Goal: Information Seeking & Learning: Learn about a topic

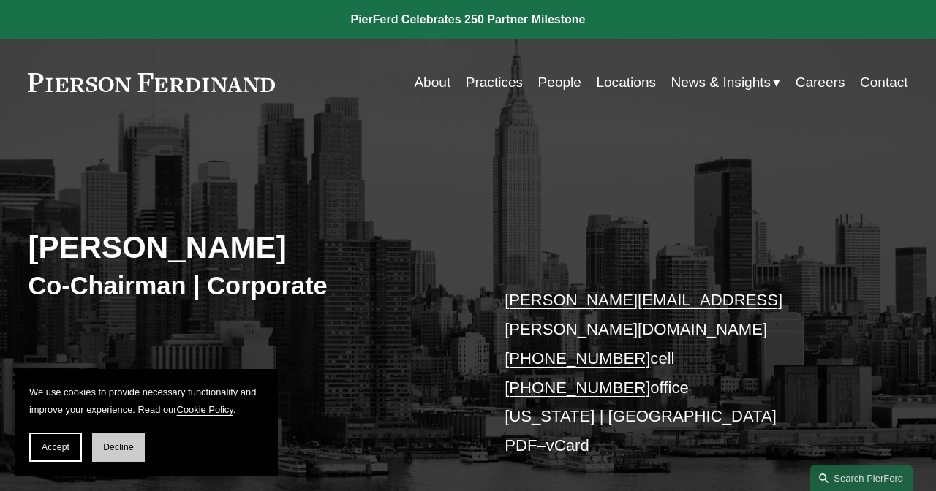
click at [116, 452] on span "Decline" at bounding box center [118, 447] width 31 height 10
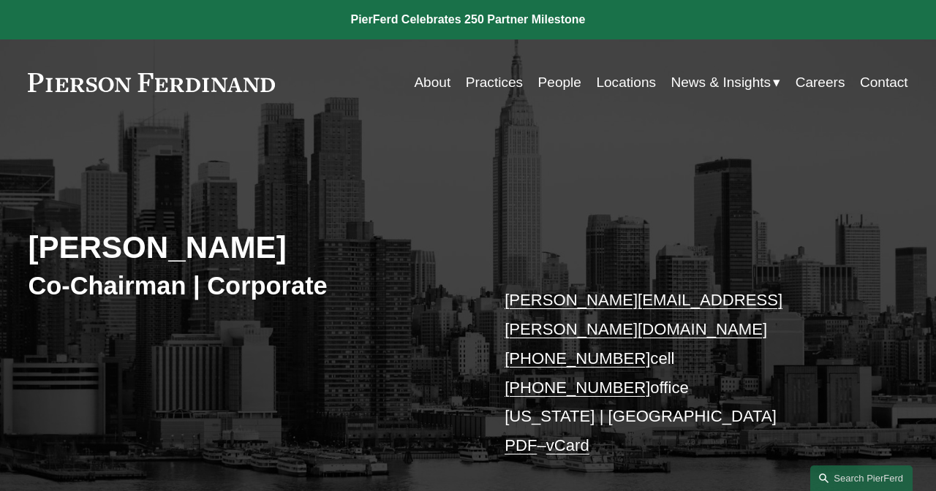
click at [626, 81] on link "Locations" at bounding box center [626, 83] width 60 height 28
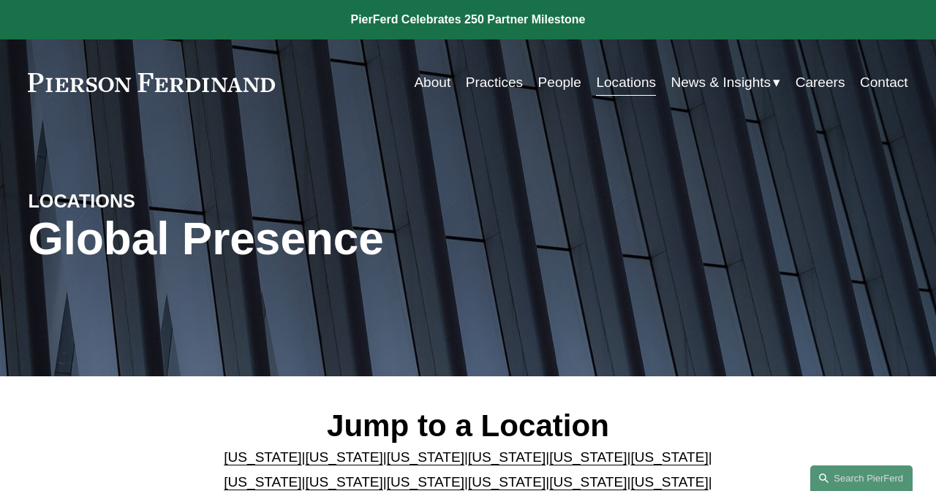
click at [431, 83] on link "About" at bounding box center [432, 83] width 37 height 28
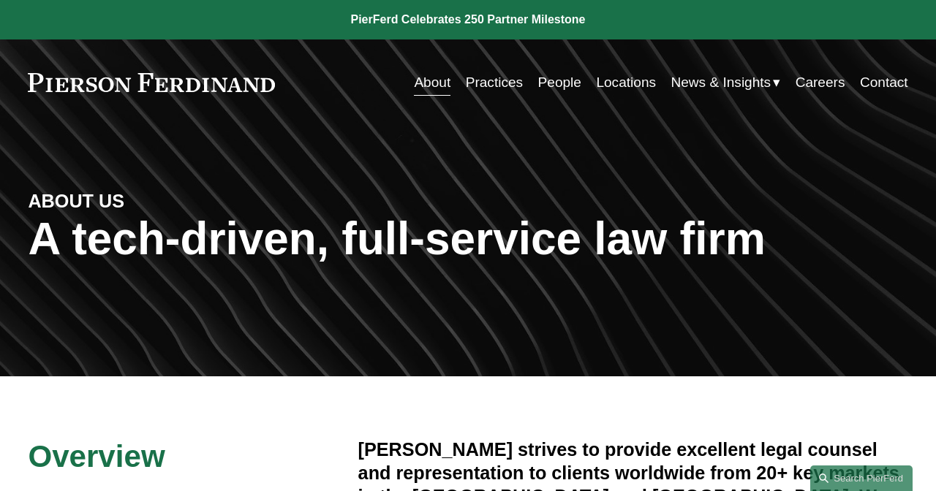
click at [566, 83] on link "People" at bounding box center [559, 83] width 43 height 28
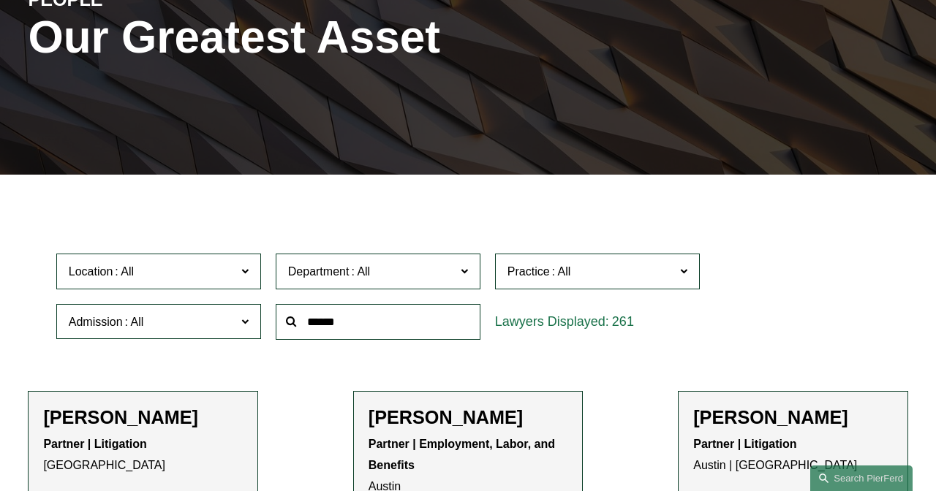
scroll to position [210, 0]
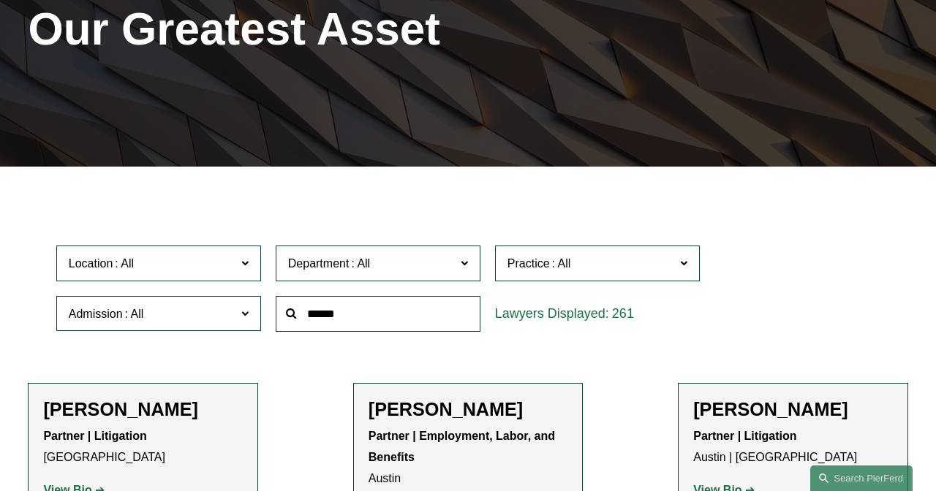
click at [327, 316] on input "text" at bounding box center [378, 314] width 205 height 36
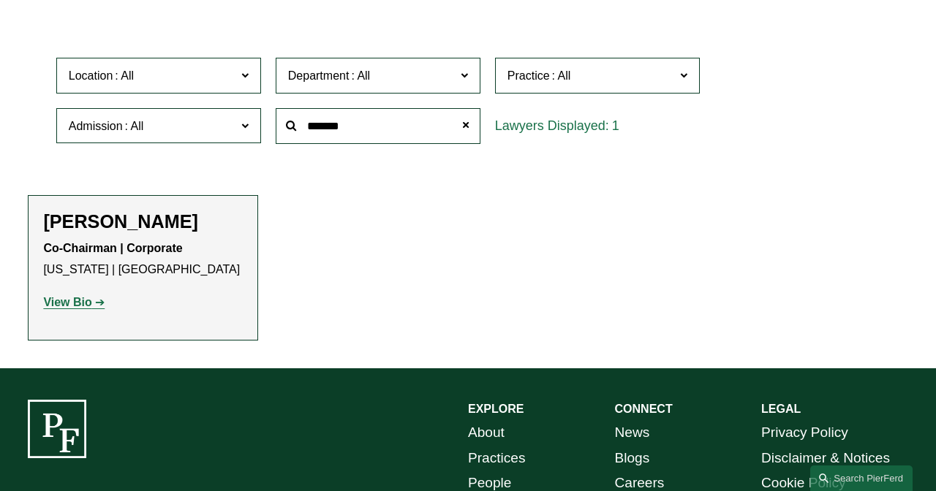
scroll to position [401, 0]
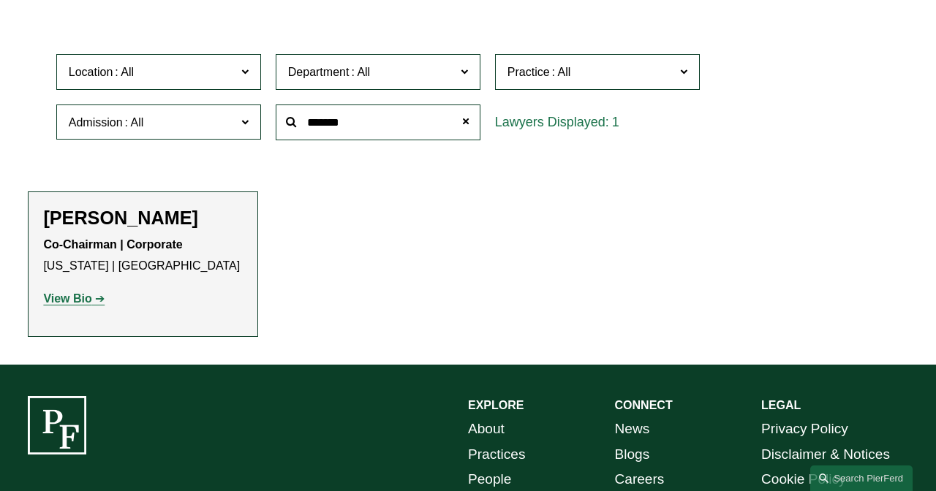
type input "*******"
click at [63, 295] on strong "View Bio" at bounding box center [67, 298] width 48 height 12
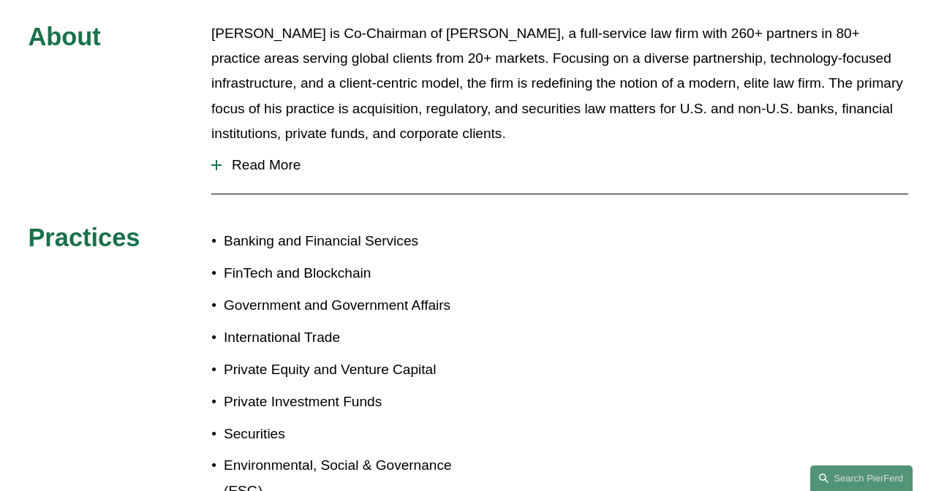
scroll to position [562, 0]
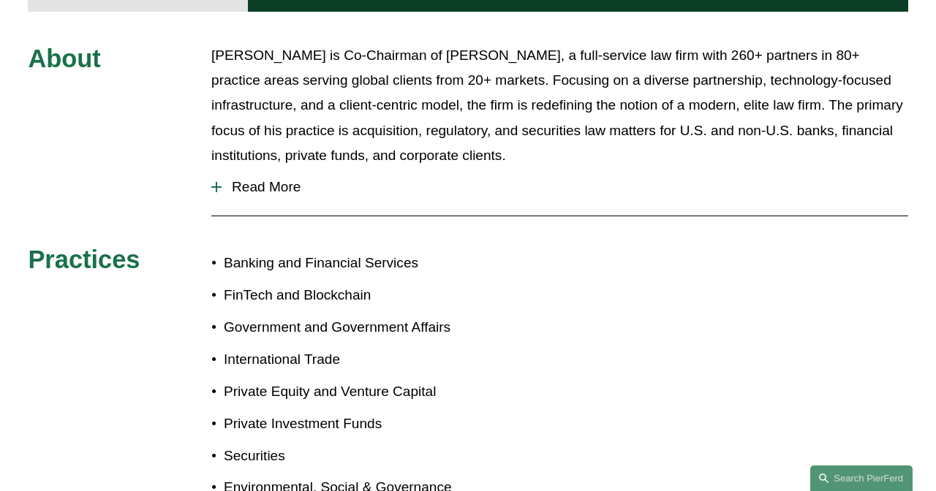
click at [270, 179] on span "Read More" at bounding box center [564, 187] width 686 height 16
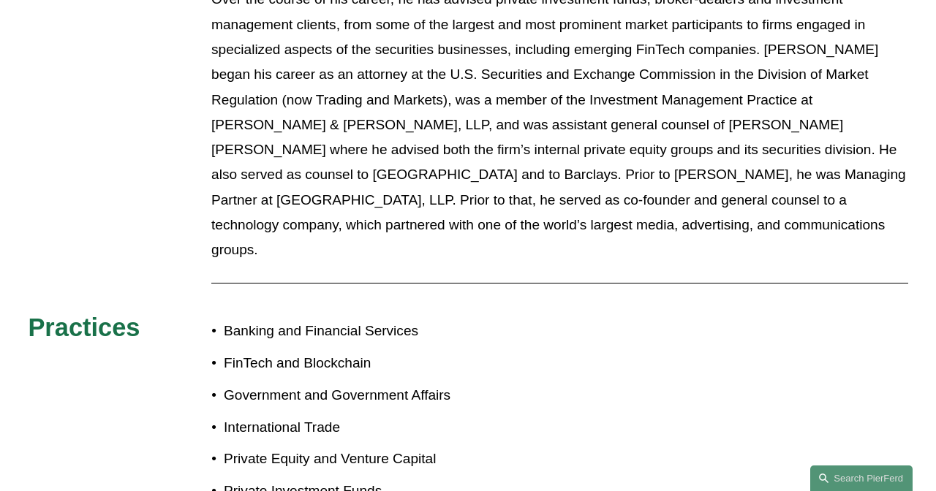
scroll to position [775, 0]
